Goal: Task Accomplishment & Management: Complete application form

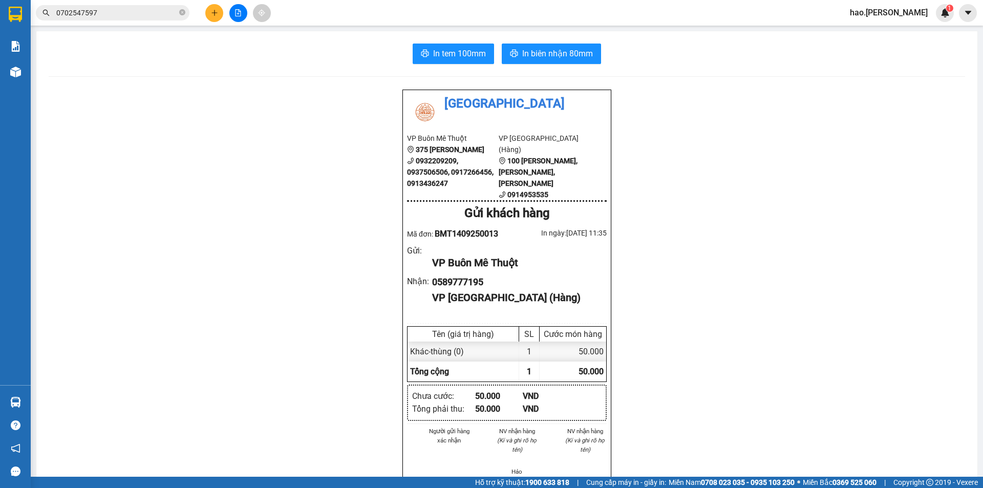
click at [210, 10] on button at bounding box center [214, 13] width 18 height 18
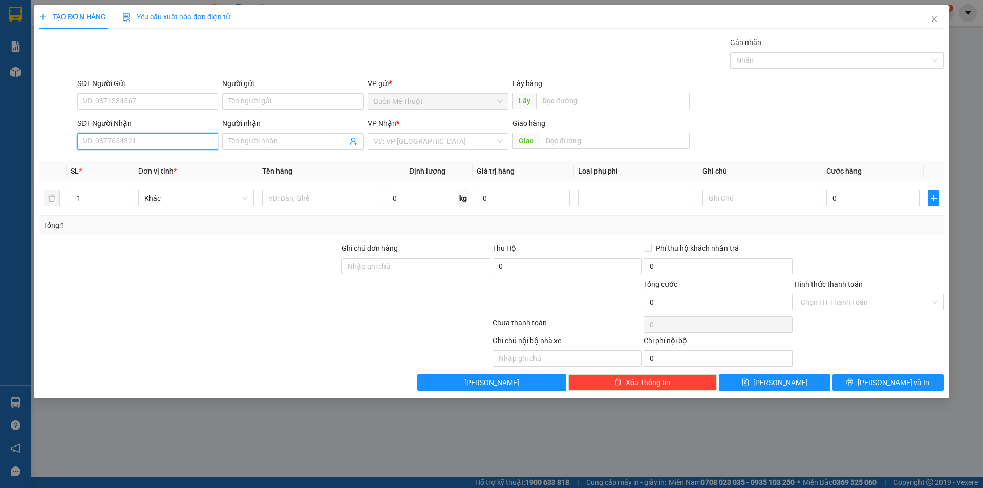
click at [178, 140] on input "SĐT Người Nhận" at bounding box center [147, 141] width 141 height 16
type input "0985956393"
click at [189, 161] on div "0985956393" at bounding box center [147, 161] width 128 height 11
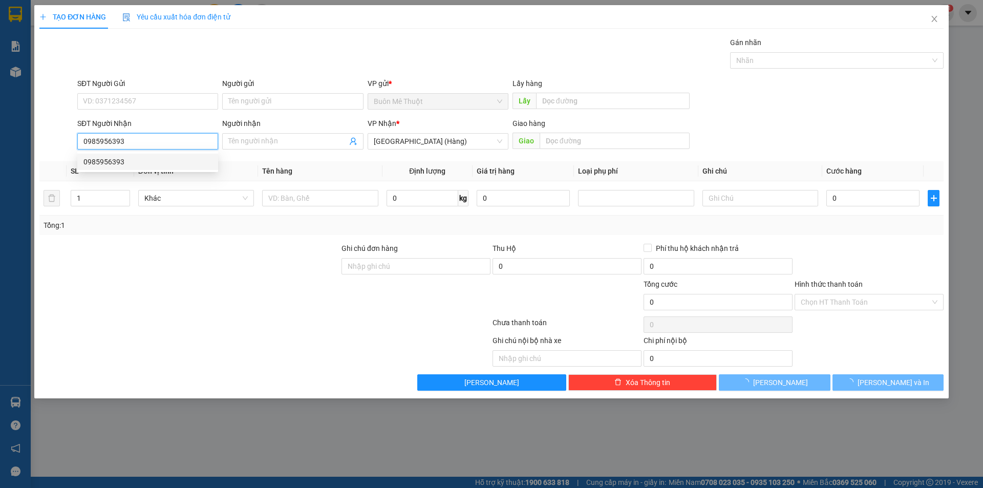
type input "50.000"
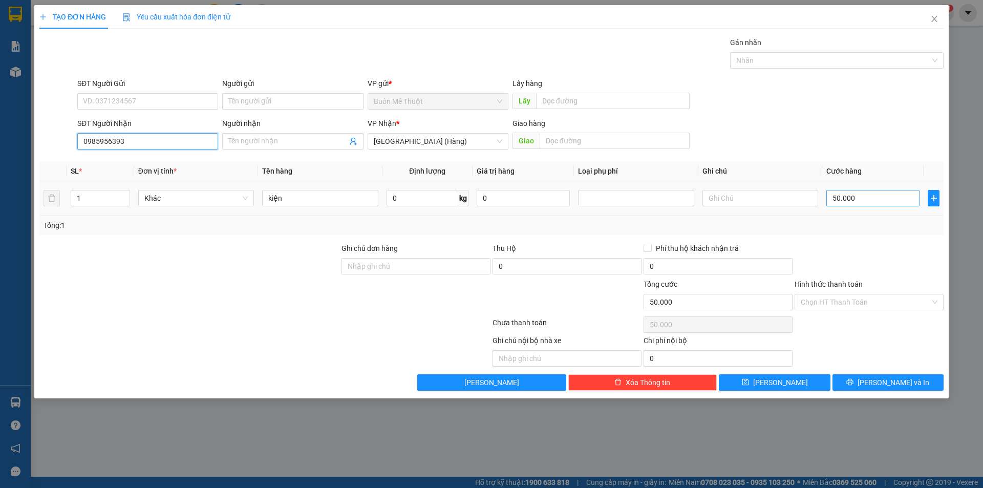
type input "0985956393"
click at [858, 204] on input "50.000" at bounding box center [872, 198] width 93 height 16
type input "1"
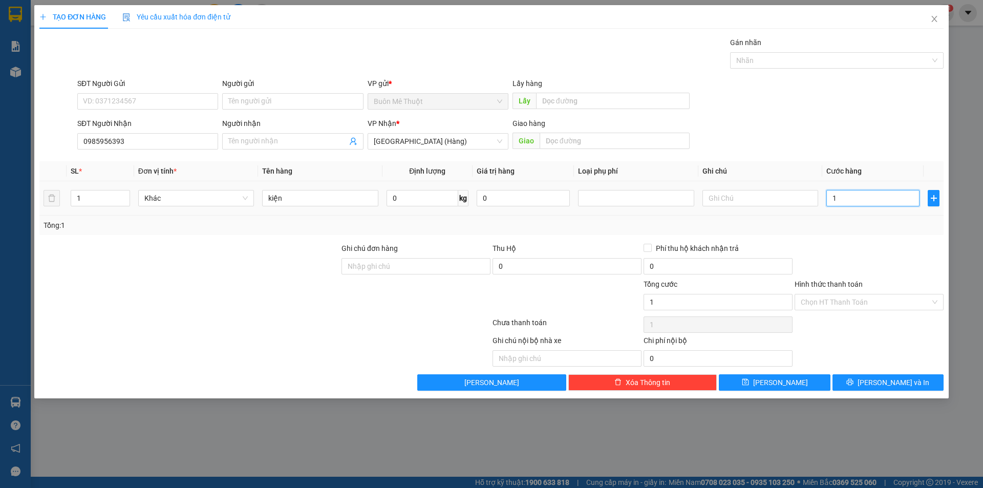
type input "10"
type input "100"
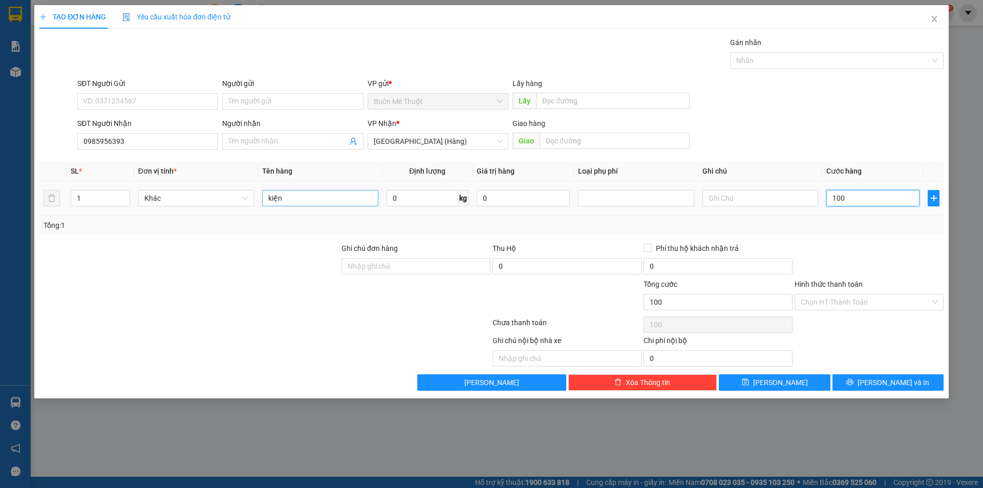
type input "100"
type input "100.000"
click at [321, 203] on input "kiện" at bounding box center [320, 198] width 116 height 16
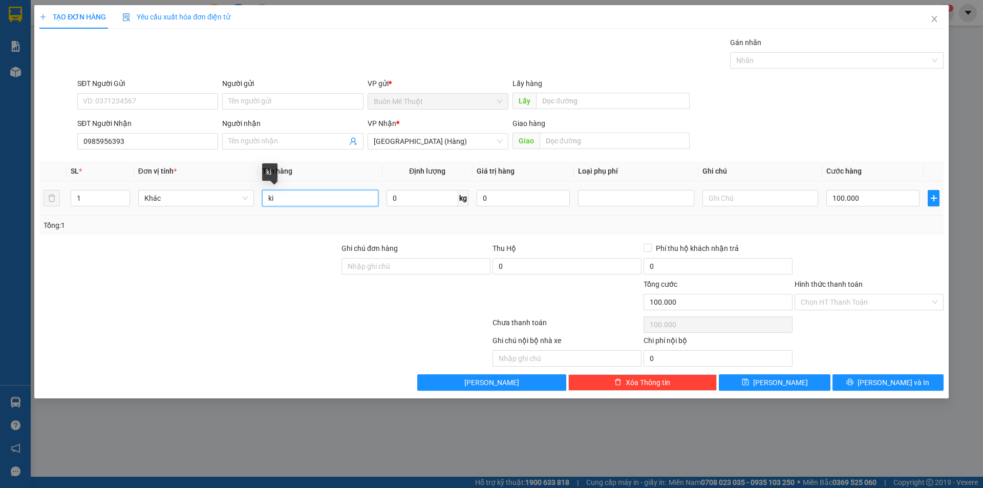
type input "k"
type input "laptop"
click at [865, 304] on input "Hình thức thanh toán" at bounding box center [864, 301] width 129 height 15
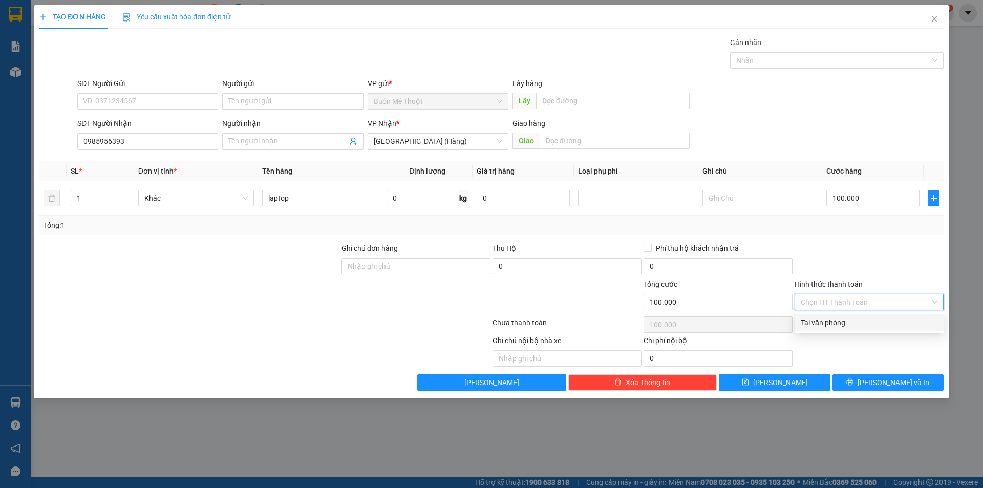
click at [865, 323] on div "Tại văn phòng" at bounding box center [868, 322] width 137 height 11
type input "0"
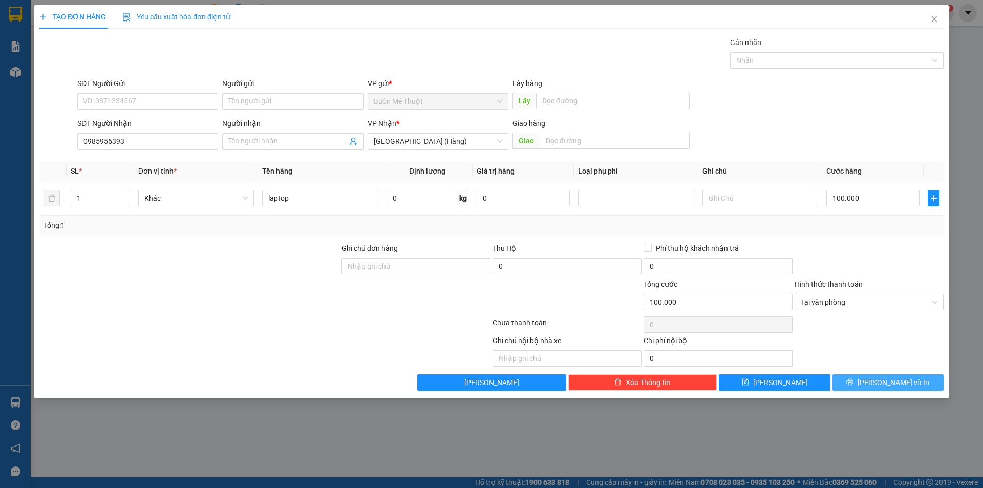
click at [878, 382] on button "[PERSON_NAME] và In" at bounding box center [887, 382] width 111 height 16
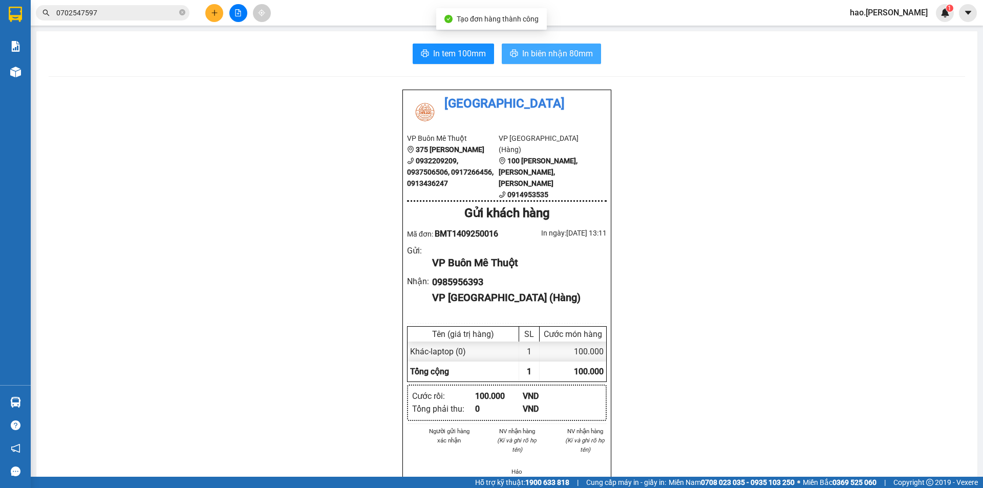
drag, startPoint x: 530, startPoint y: 59, endPoint x: 544, endPoint y: 93, distance: 36.0
click at [531, 59] on span "In biên nhận 80mm" at bounding box center [557, 53] width 71 height 13
